Goal: Task Accomplishment & Management: Complete application form

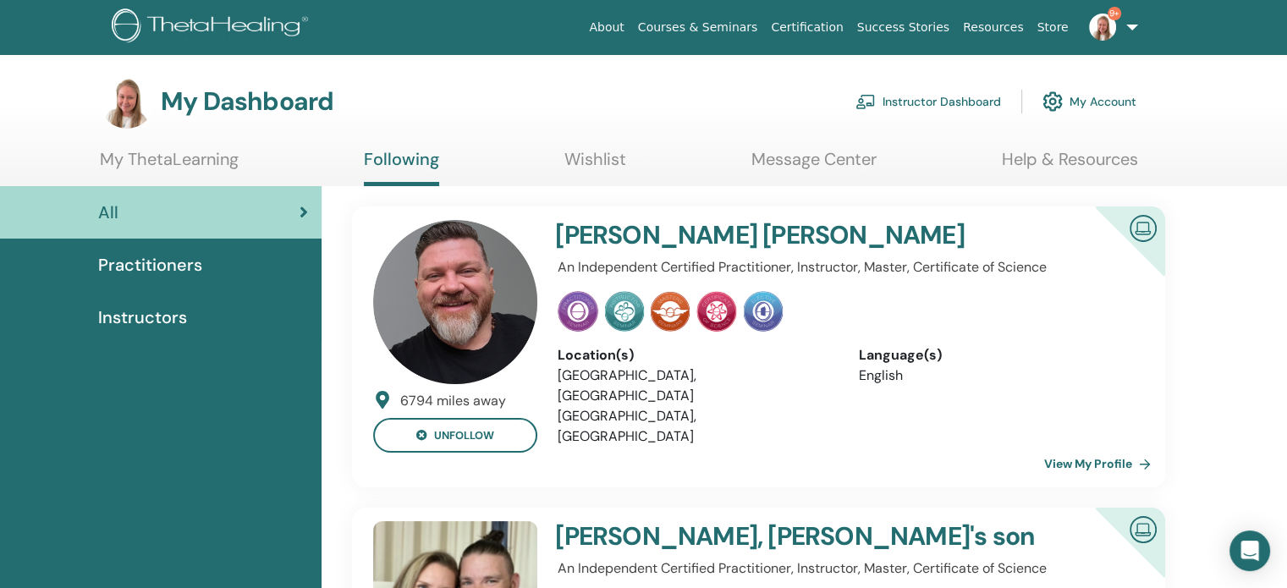
click at [907, 100] on link "Instructor Dashboard" at bounding box center [927, 101] width 145 height 37
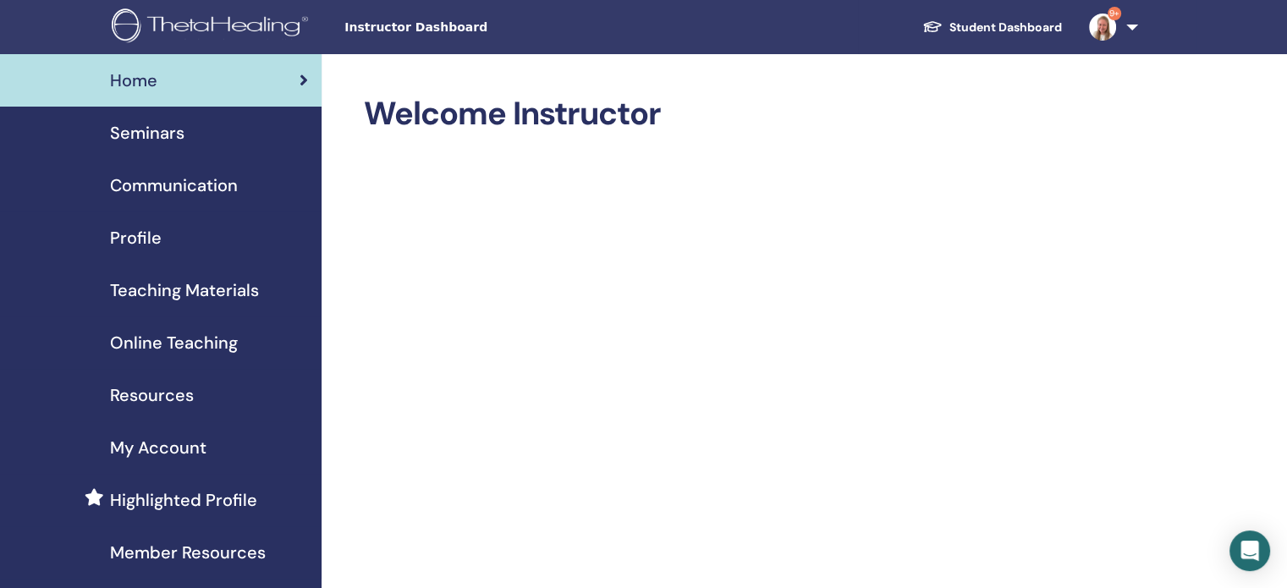
click at [195, 296] on span "Teaching Materials" at bounding box center [184, 289] width 149 height 25
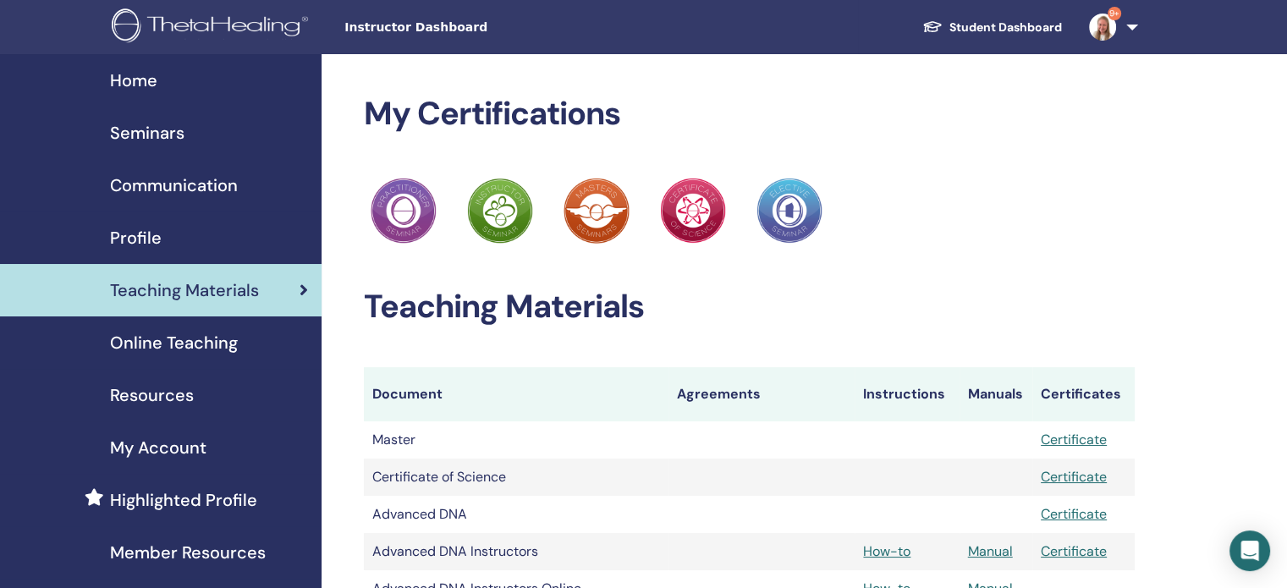
click at [157, 391] on span "Resources" at bounding box center [152, 394] width 84 height 25
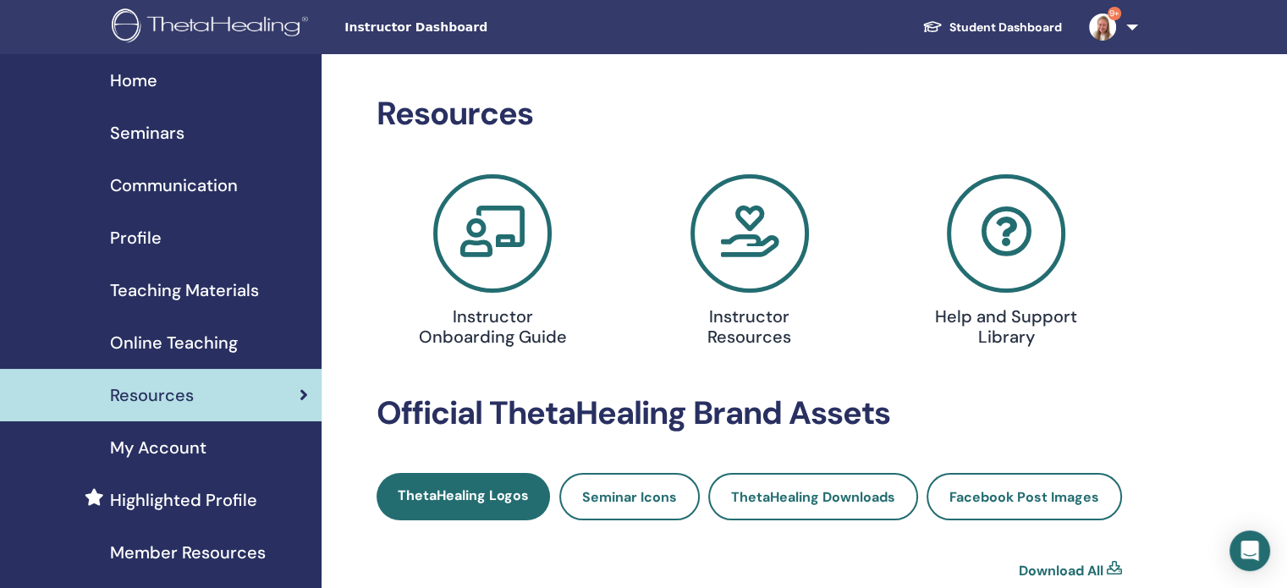
click at [156, 132] on span "Seminars" at bounding box center [147, 132] width 74 height 25
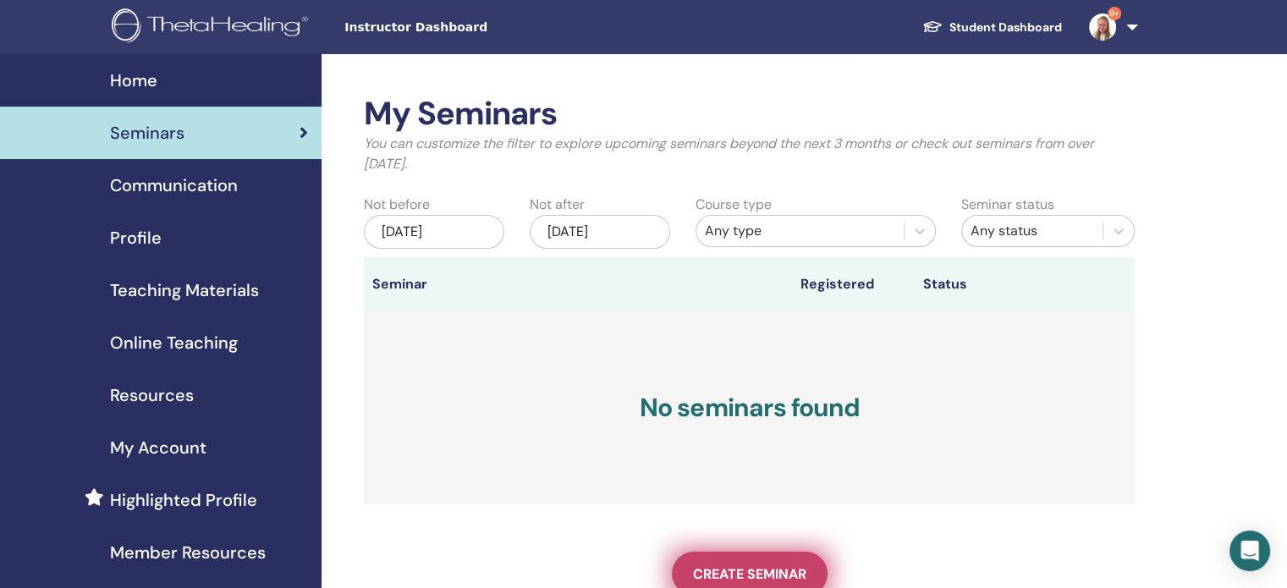
click at [755, 568] on span "Create seminar" at bounding box center [749, 574] width 113 height 18
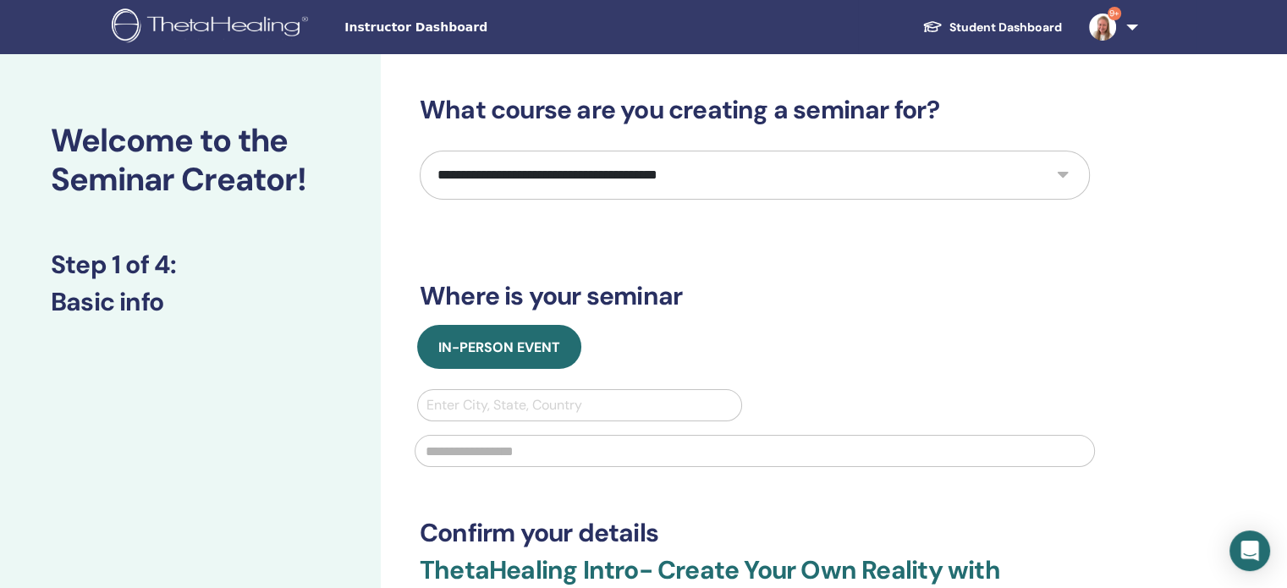
click at [646, 168] on select "**********" at bounding box center [755, 175] width 670 height 49
select select "****"
click at [420, 151] on select "**********" at bounding box center [755, 175] width 670 height 49
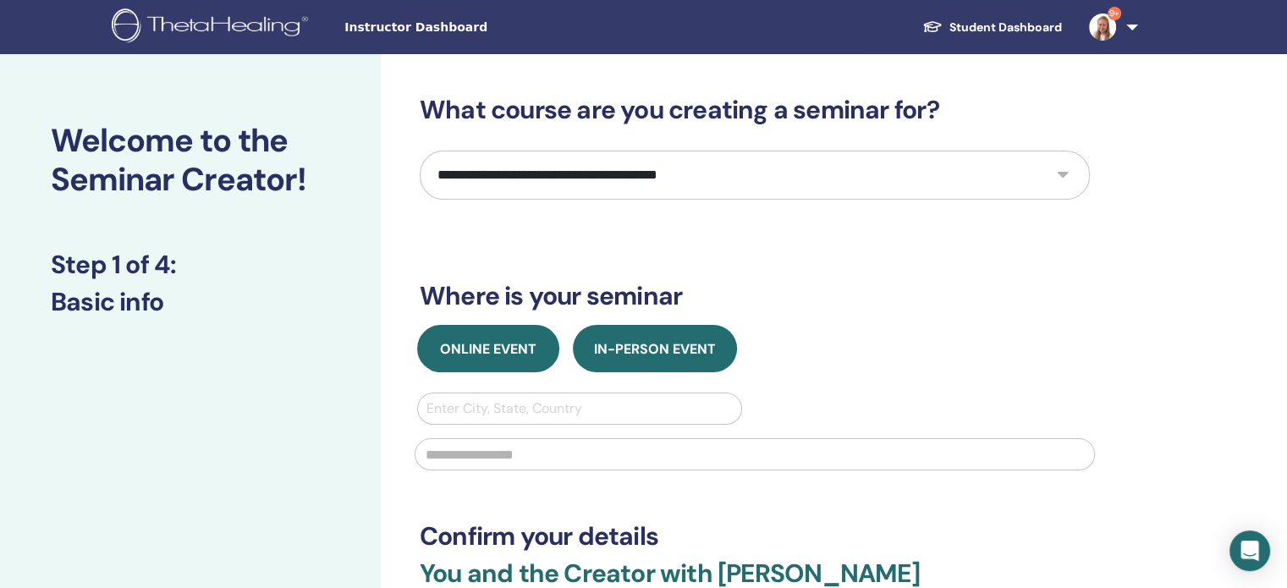
click at [514, 348] on span "Online Event" at bounding box center [488, 349] width 96 height 18
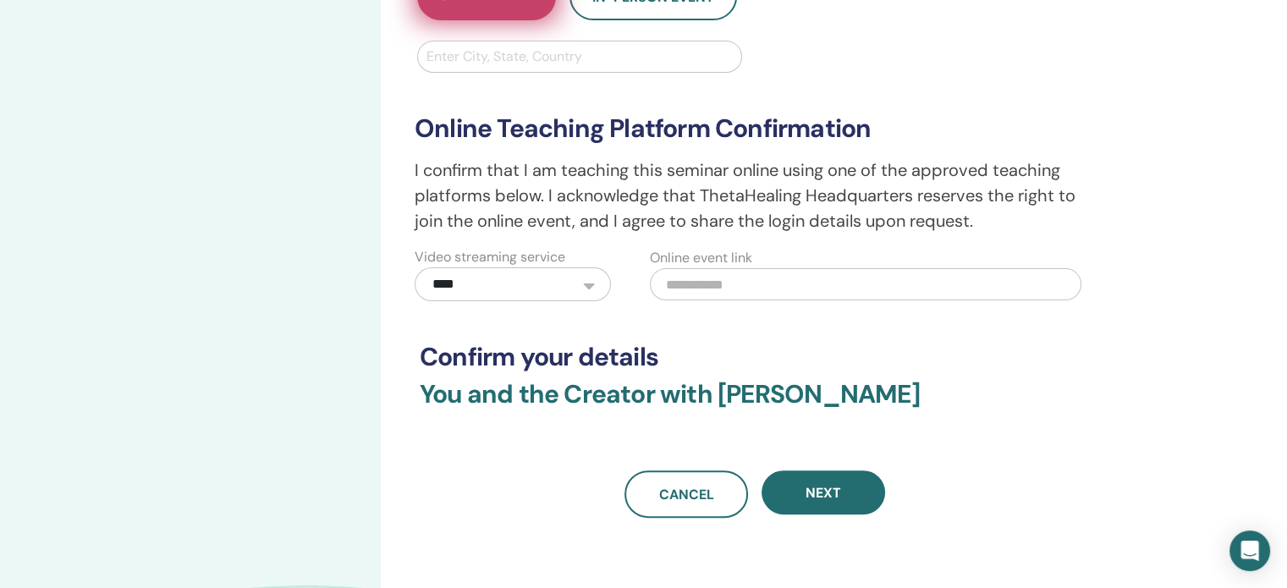
scroll to position [352, 0]
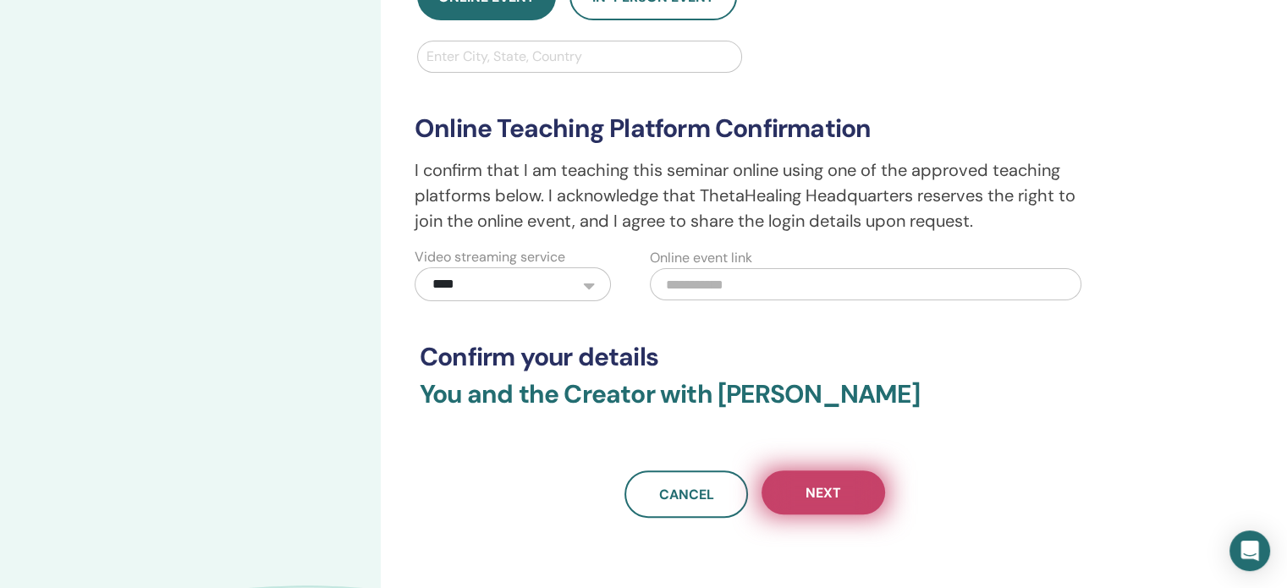
click at [803, 497] on button "Next" at bounding box center [822, 492] width 123 height 44
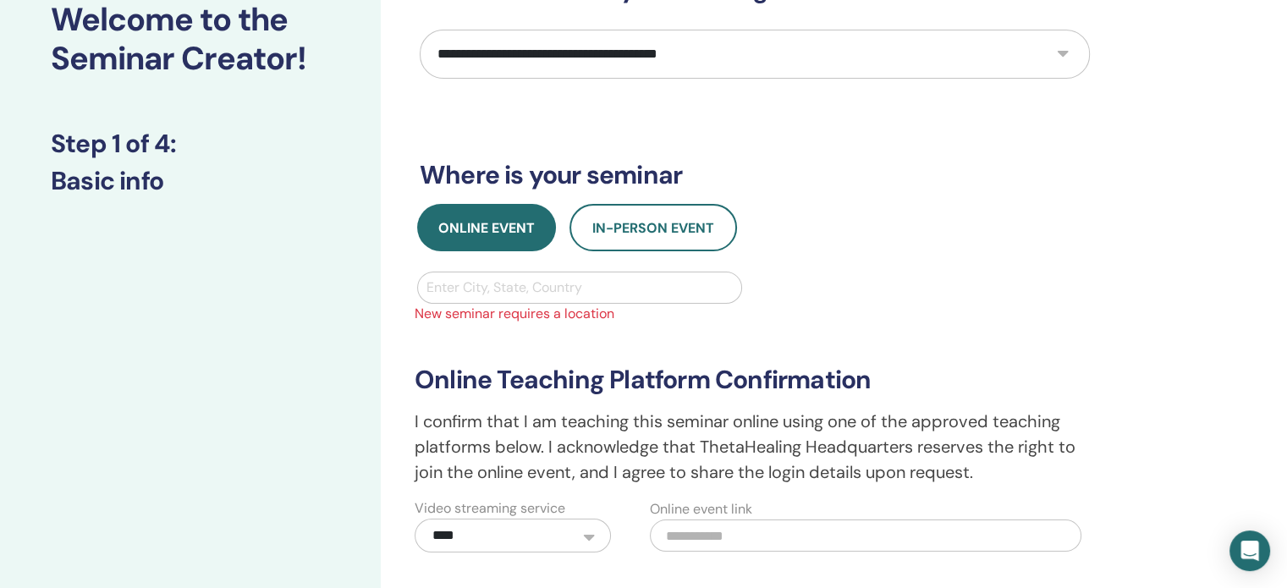
scroll to position [117, 0]
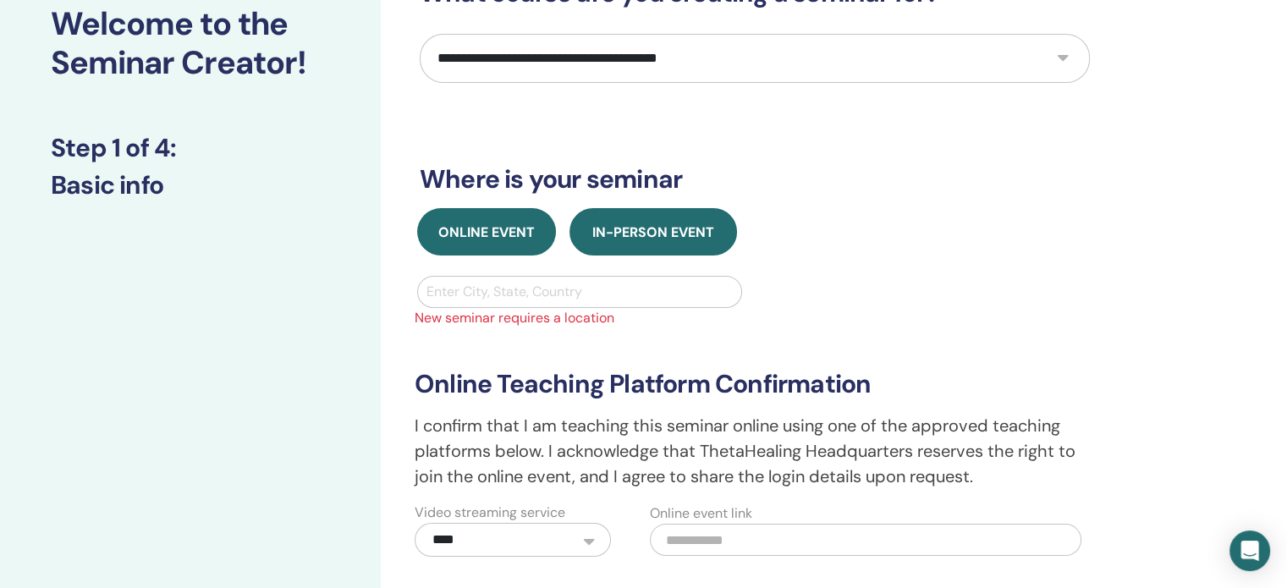
click at [663, 234] on span "In-Person Event" at bounding box center [653, 232] width 122 height 18
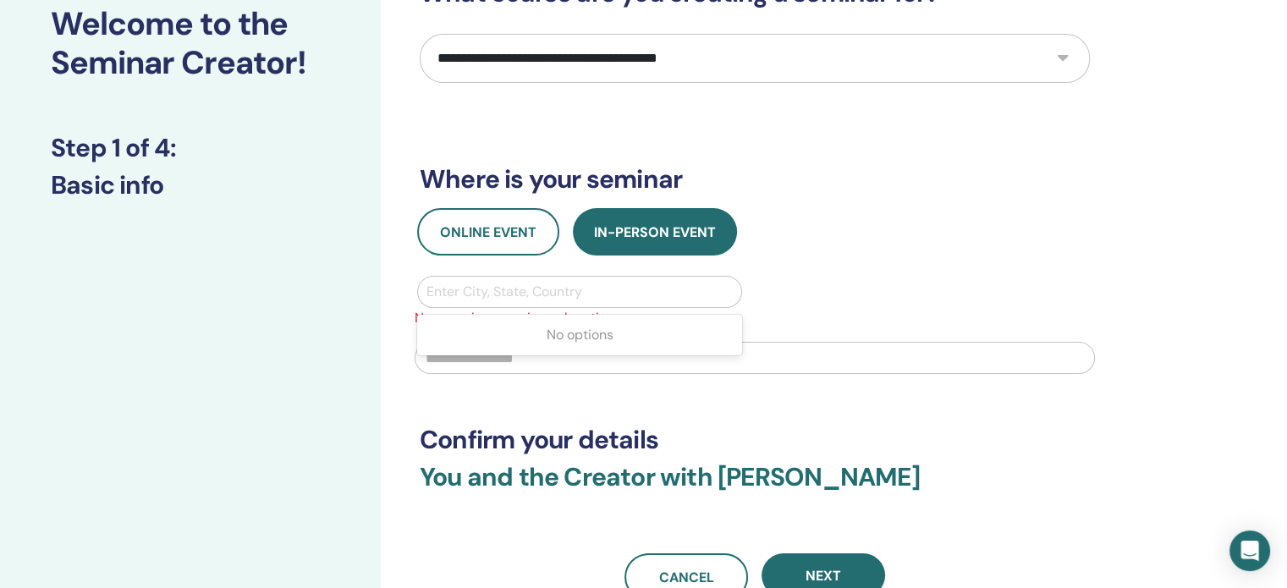
click at [542, 293] on div at bounding box center [579, 292] width 306 height 24
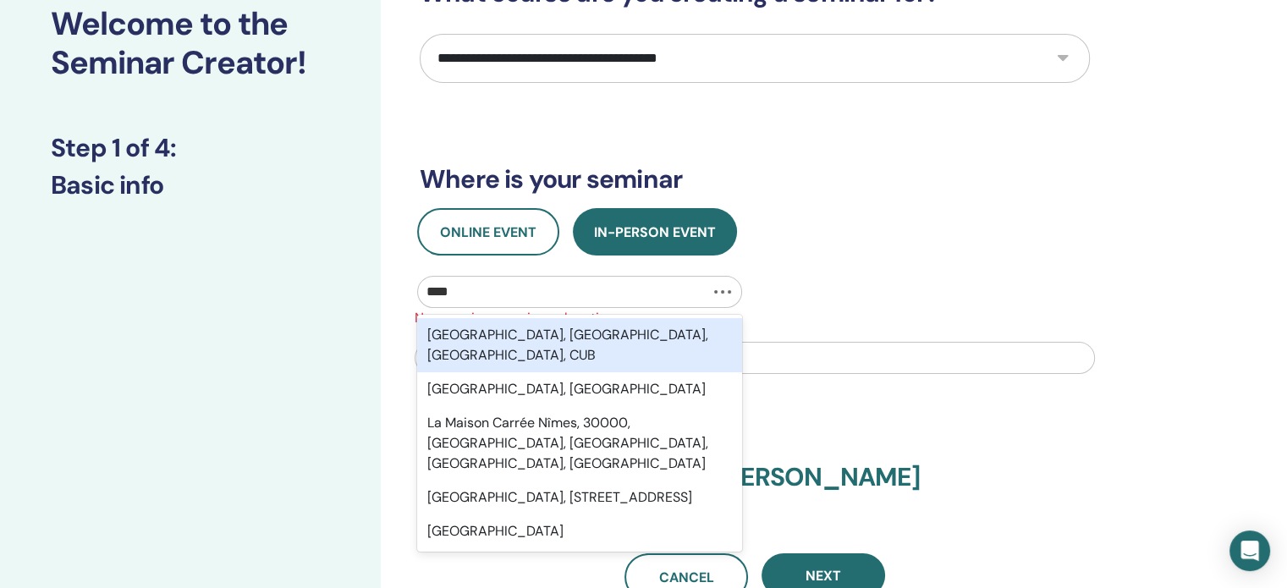
type input "*****"
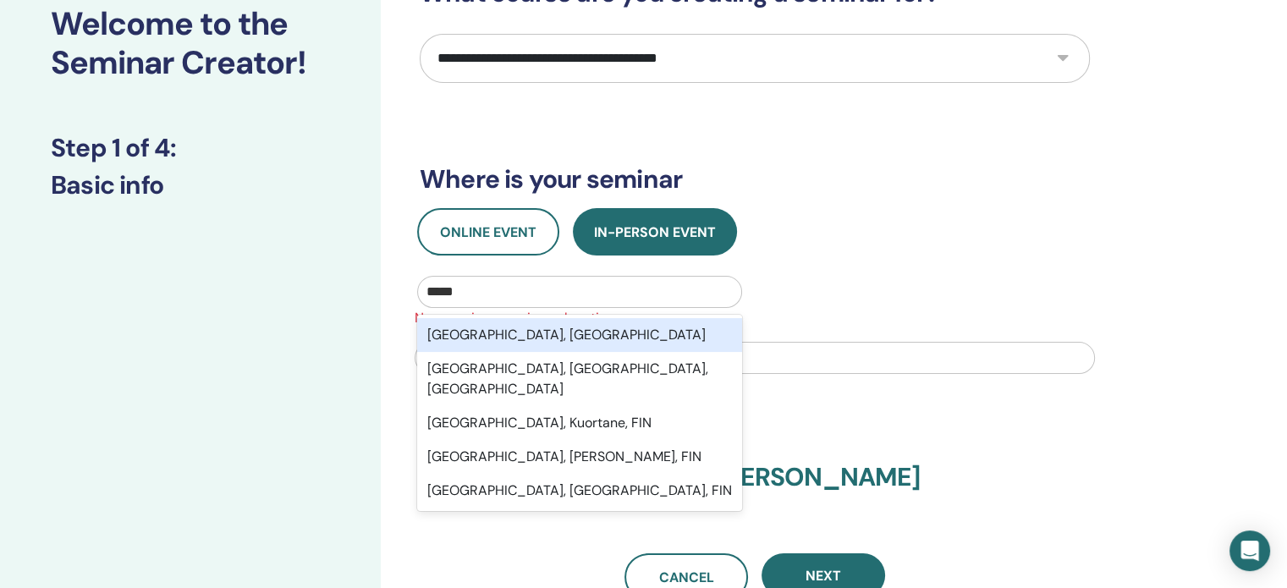
click at [503, 337] on div "Lahti, FIN" at bounding box center [579, 335] width 325 height 34
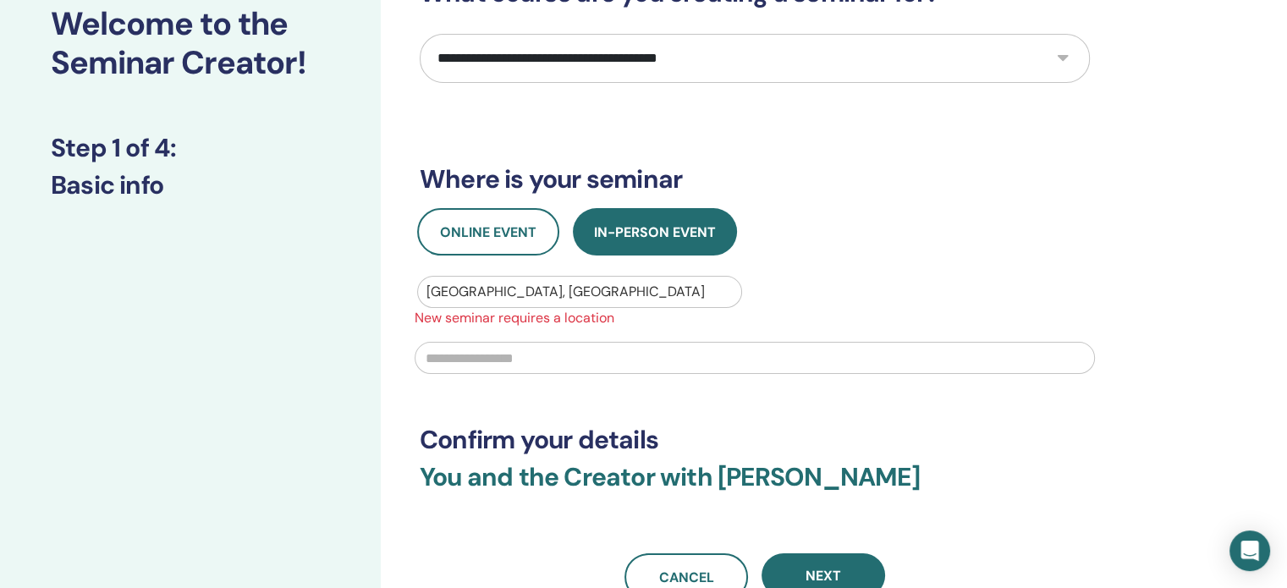
click at [479, 358] on input "text" at bounding box center [754, 358] width 680 height 32
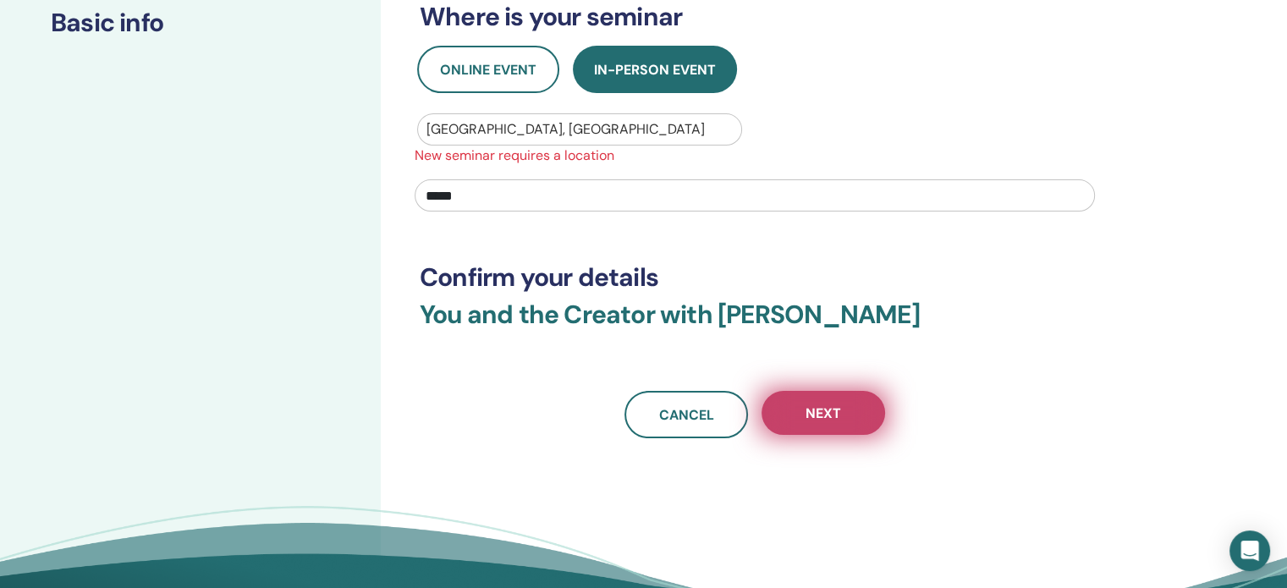
type input "*****"
click at [826, 415] on span "Next" at bounding box center [823, 413] width 36 height 18
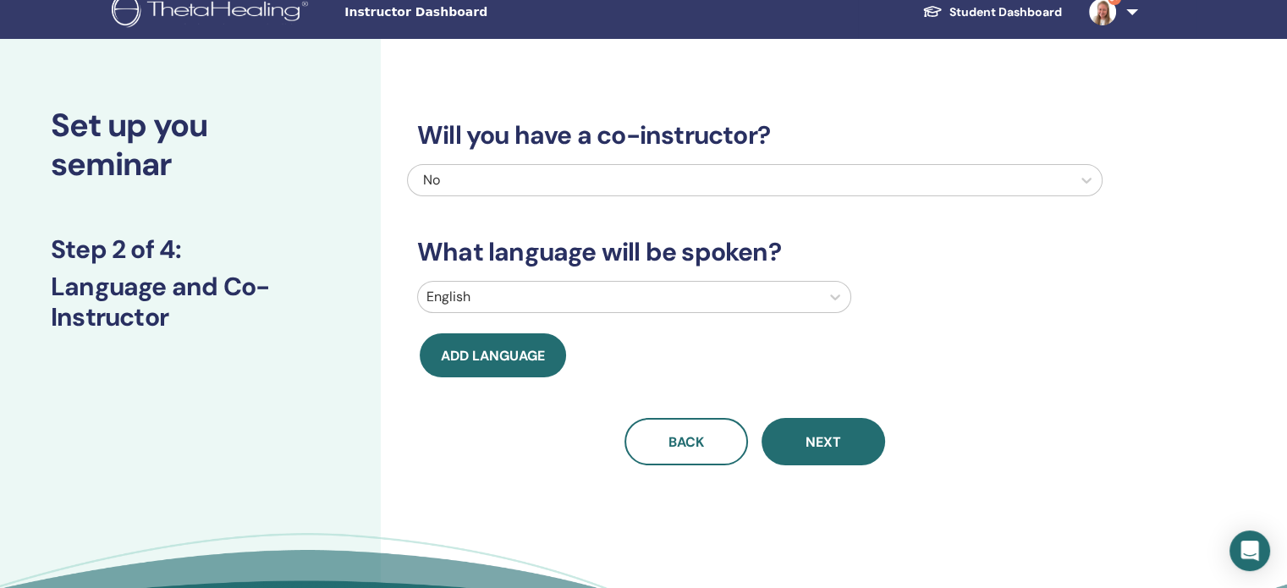
scroll to position [0, 0]
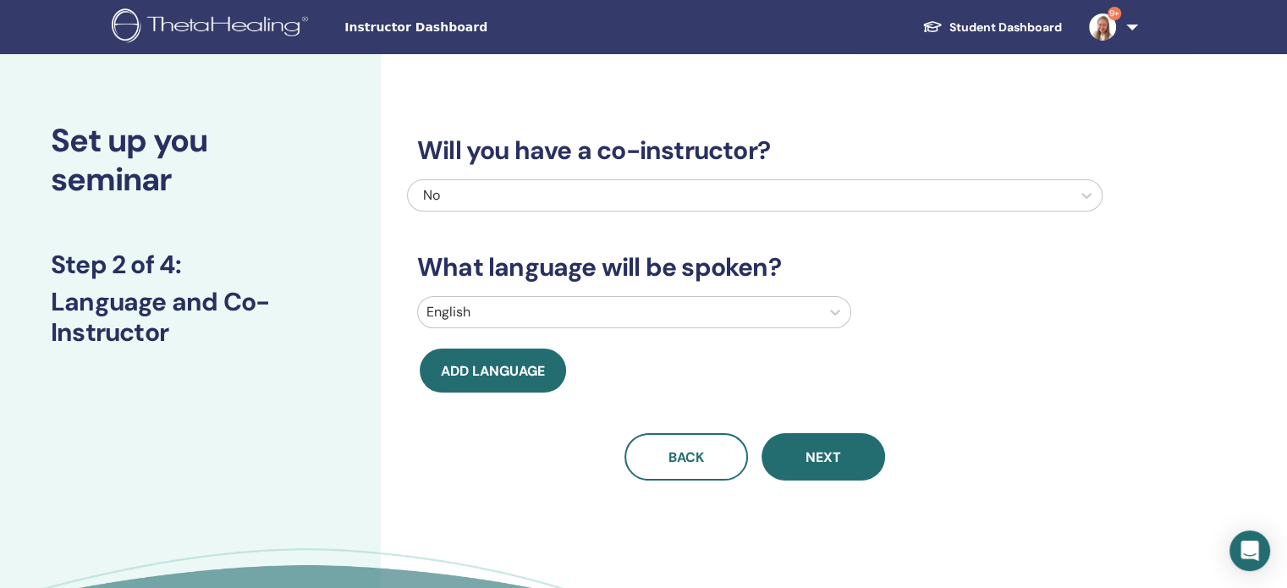
click at [831, 432] on div "Will you have a co-instructor? No What language will be spoken? English Add lan…" at bounding box center [754, 288] width 695 height 386
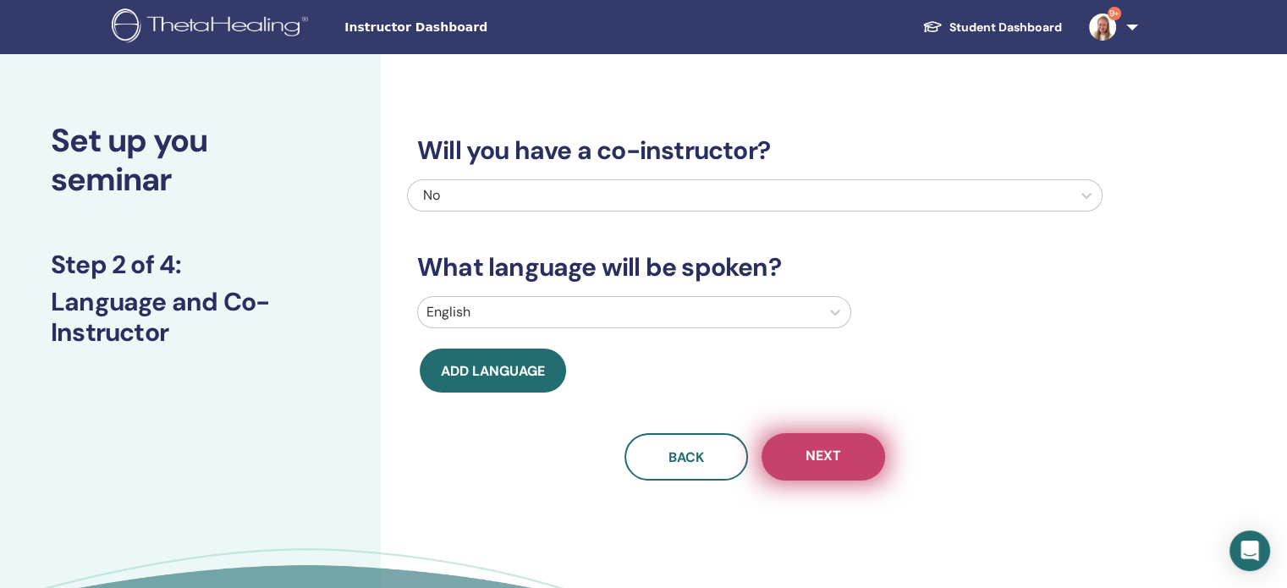
click at [822, 443] on button "Next" at bounding box center [822, 456] width 123 height 47
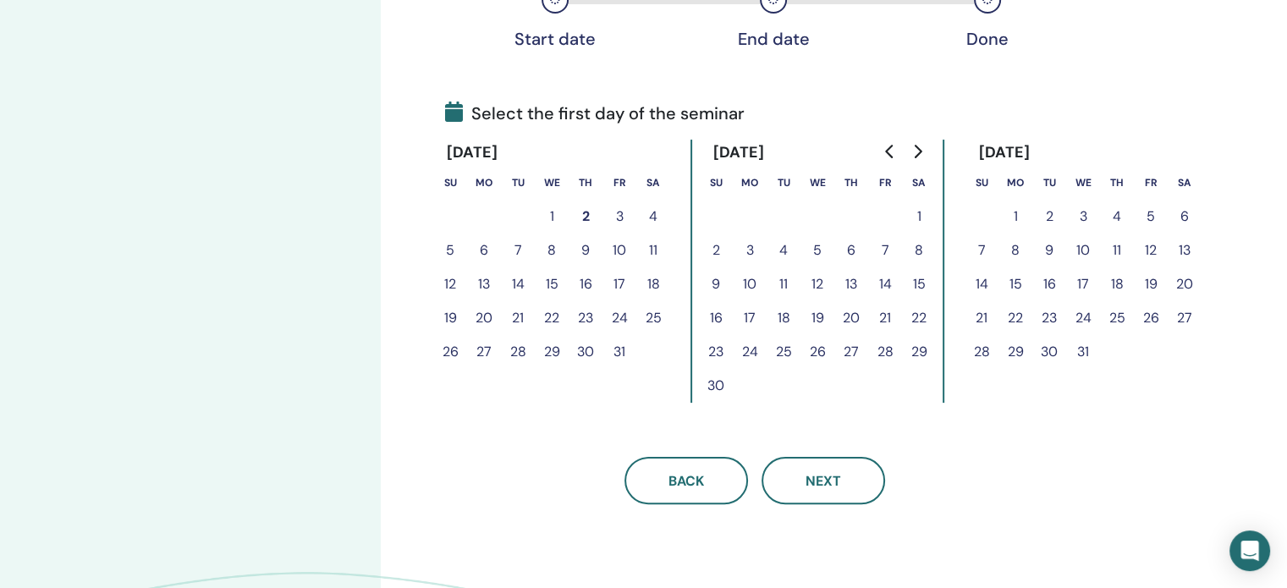
scroll to position [320, 0]
click at [616, 248] on button "10" at bounding box center [619, 251] width 34 height 34
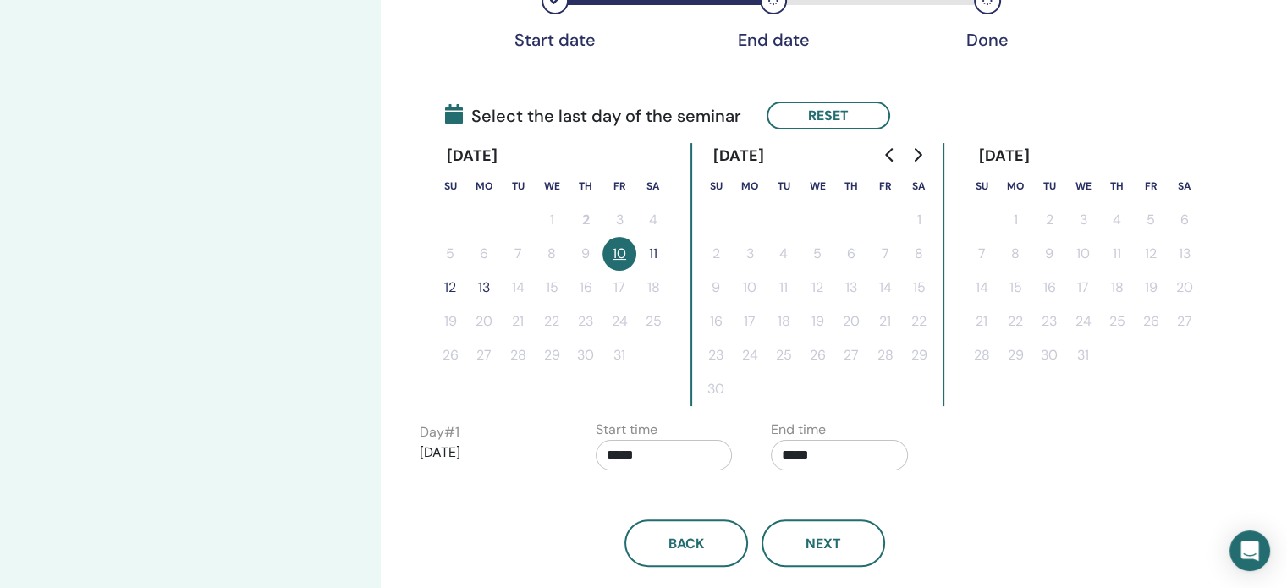
click at [643, 255] on button "11" at bounding box center [653, 254] width 34 height 34
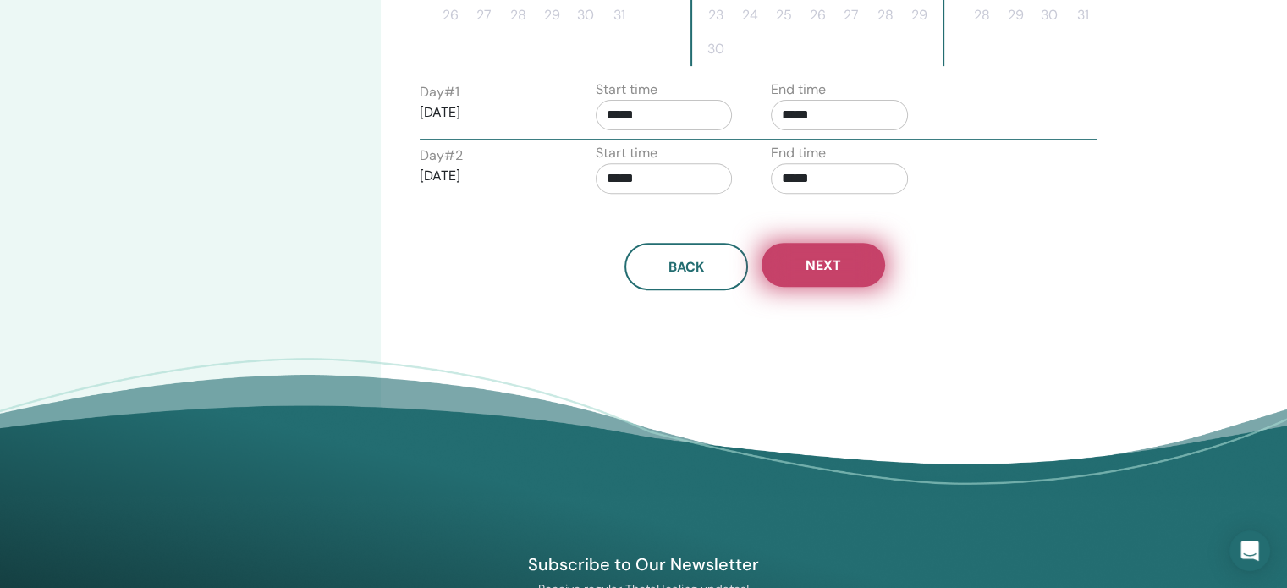
click at [814, 274] on button "Next" at bounding box center [822, 265] width 123 height 44
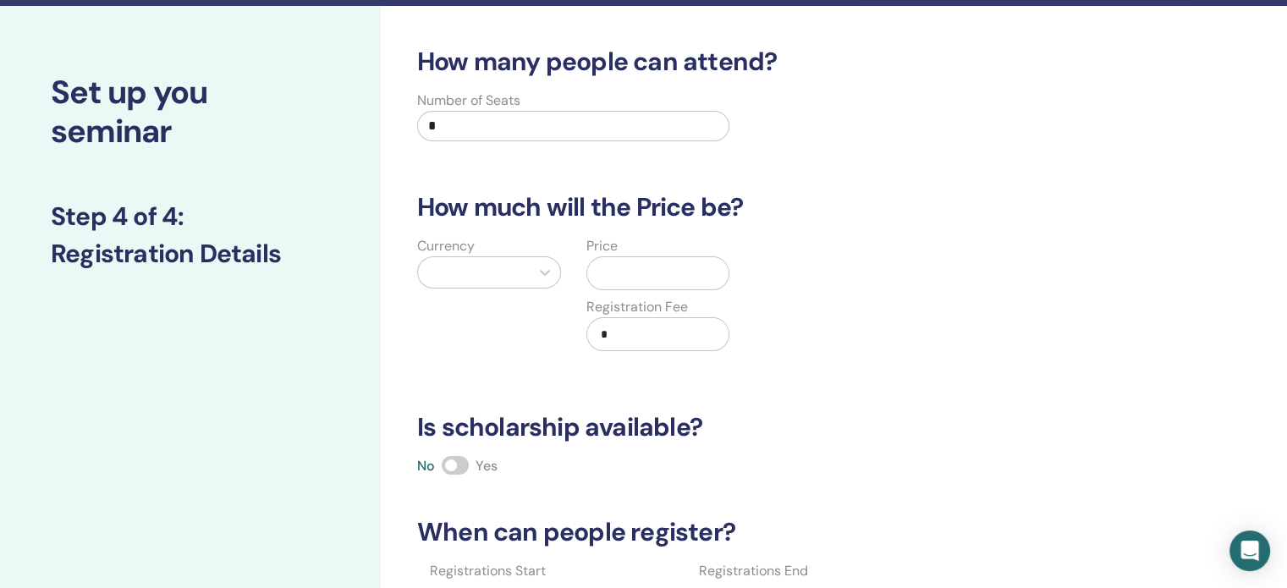
scroll to position [23, 0]
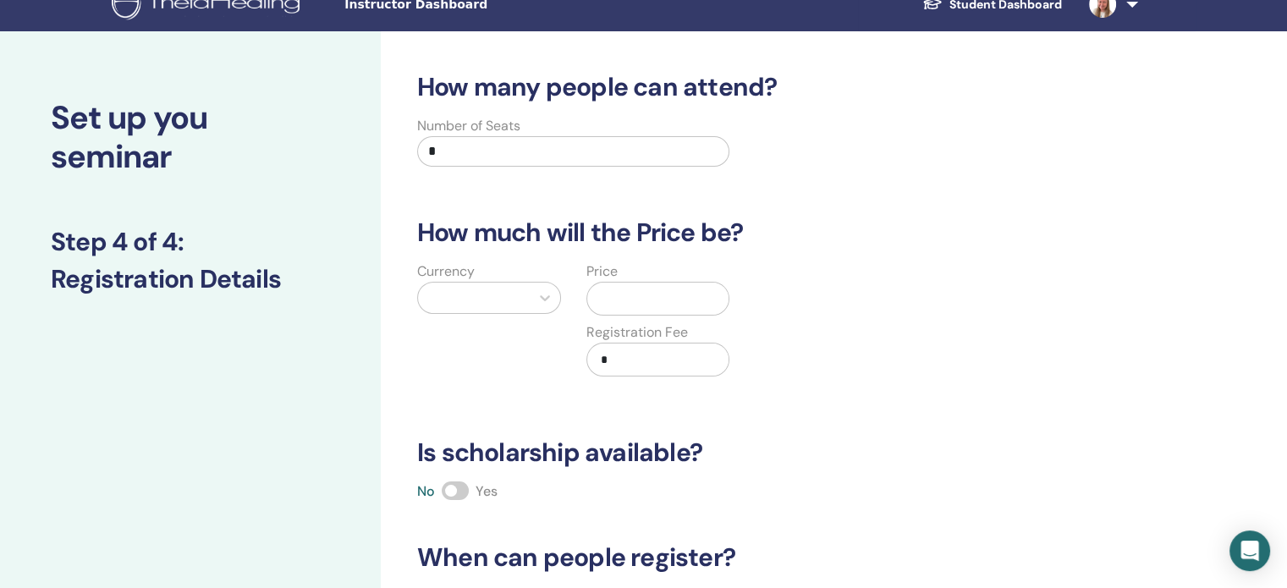
click at [647, 307] on input "text" at bounding box center [661, 299] width 135 height 32
click at [541, 301] on icon at bounding box center [544, 297] width 17 height 17
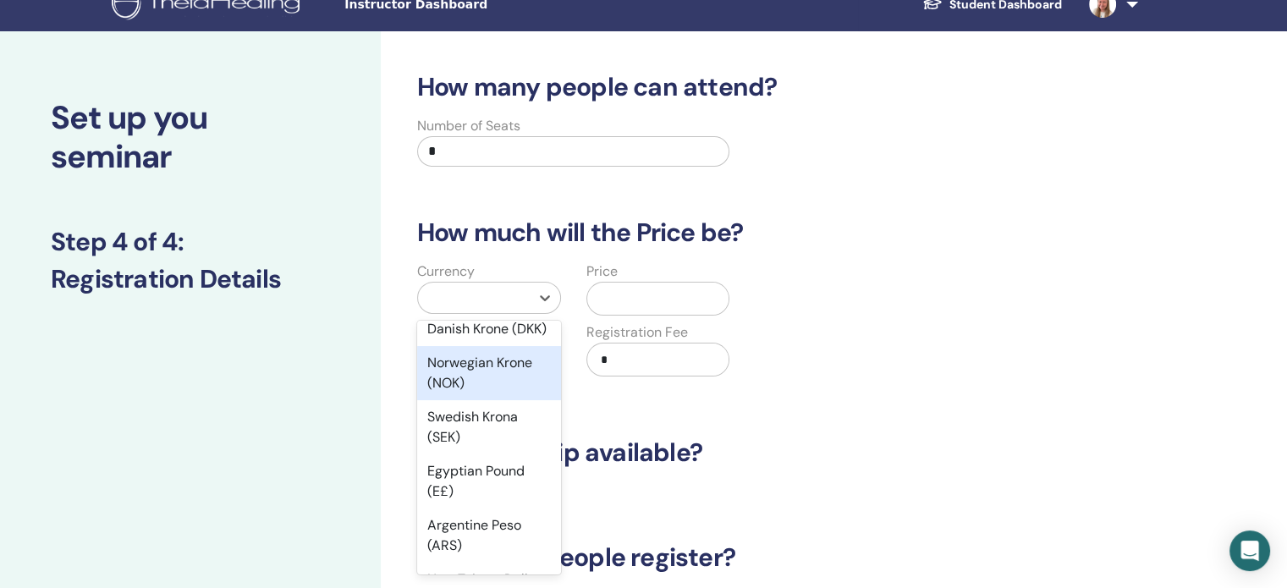
scroll to position [1350, 0]
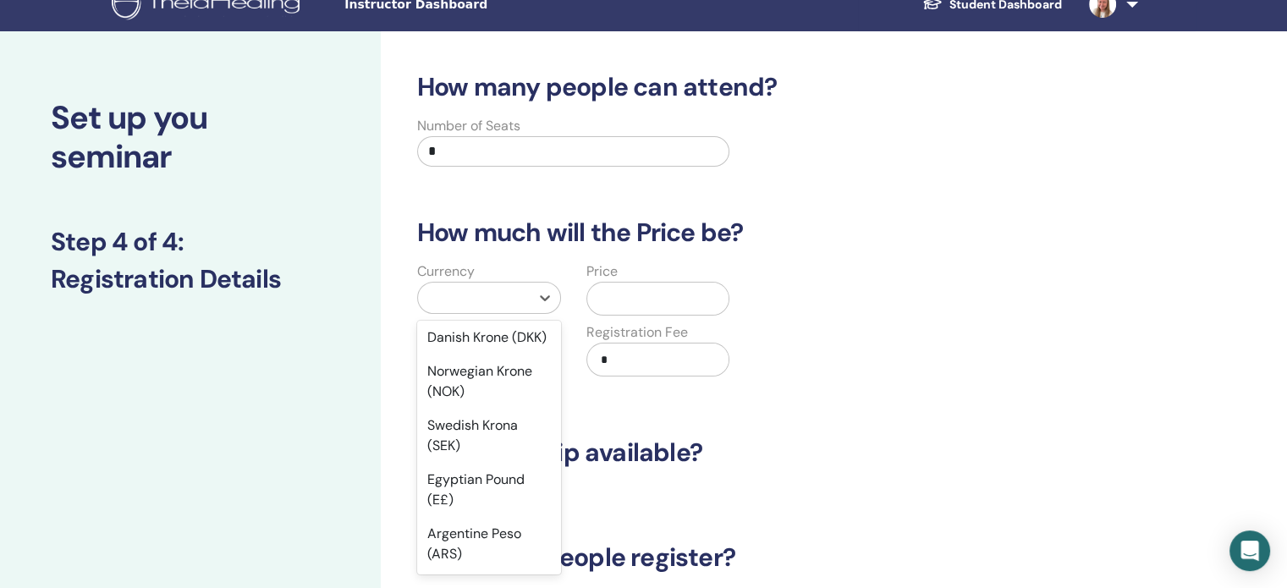
click at [463, 321] on div "Euro (€)" at bounding box center [489, 304] width 144 height 34
